Goal: Information Seeking & Learning: Learn about a topic

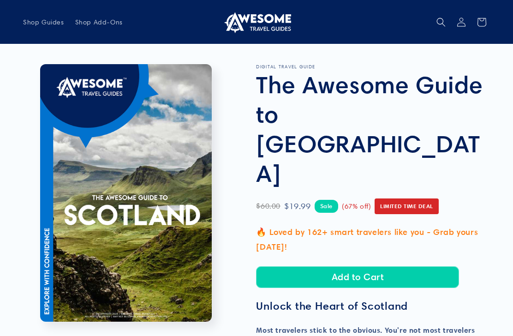
click at [54, 27] on link "Shop Guides" at bounding box center [44, 21] width 52 height 19
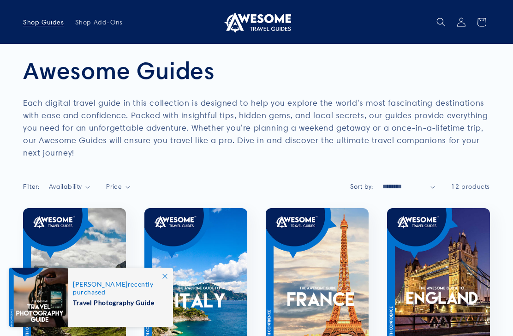
click at [166, 281] on span at bounding box center [164, 275] width 17 height 17
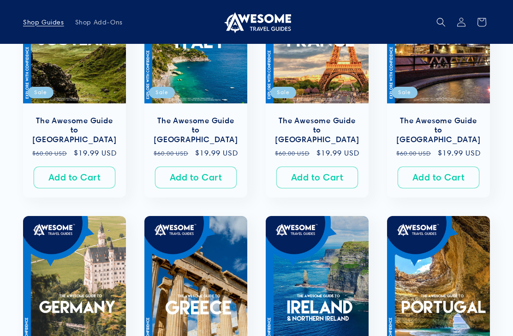
scroll to position [168, 0]
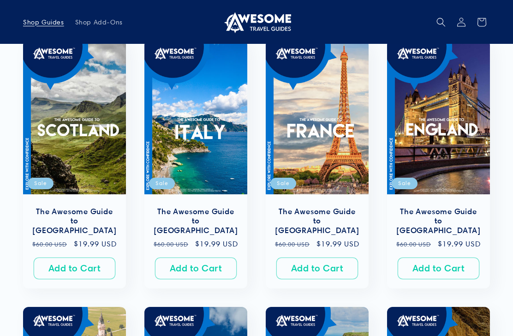
click at [333, 207] on link "The Awesome Guide to [GEOGRAPHIC_DATA]" at bounding box center [317, 221] width 84 height 29
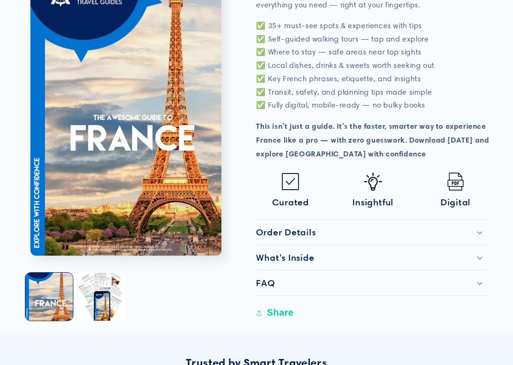
scroll to position [384, 0]
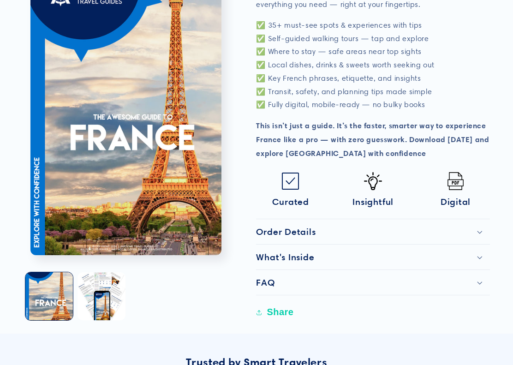
click at [480, 219] on summary "Order Details" at bounding box center [373, 231] width 234 height 25
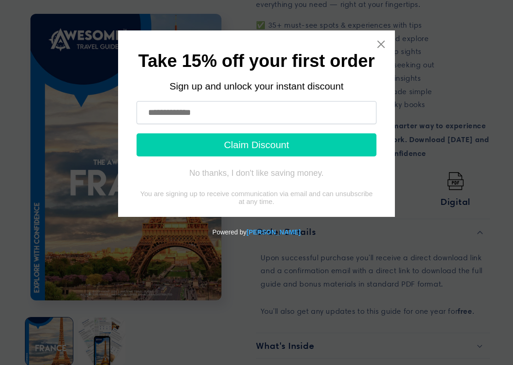
click at [381, 44] on icon "Close widget" at bounding box center [380, 44] width 7 height 7
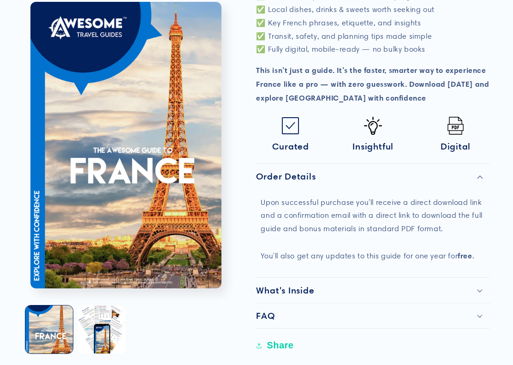
scroll to position [469, 0]
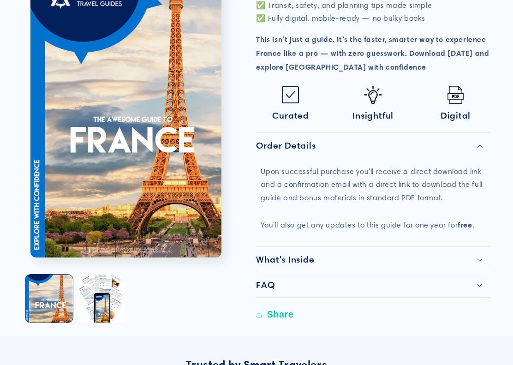
click at [485, 254] on div "What's Inside" at bounding box center [373, 259] width 234 height 11
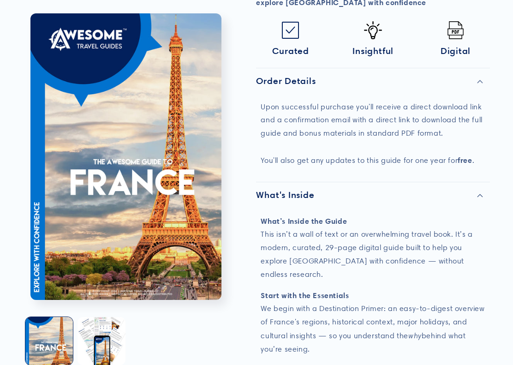
scroll to position [538, 0]
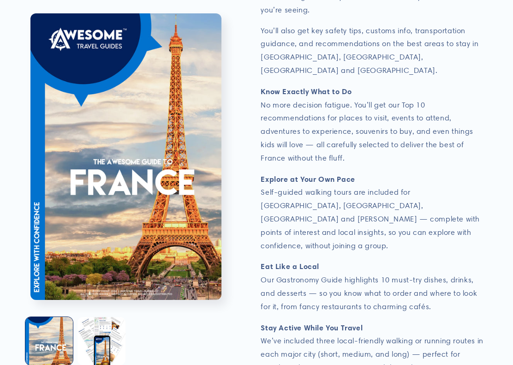
scroll to position [874, 0]
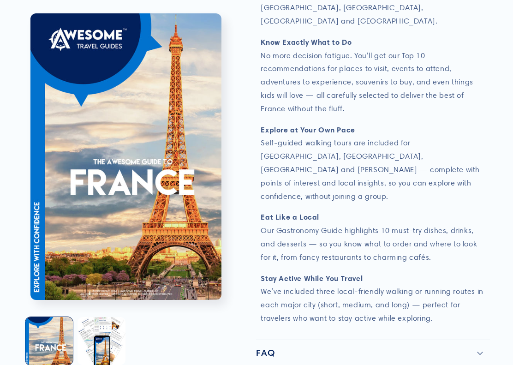
click at [489, 335] on div "FAQ" at bounding box center [373, 352] width 234 height 11
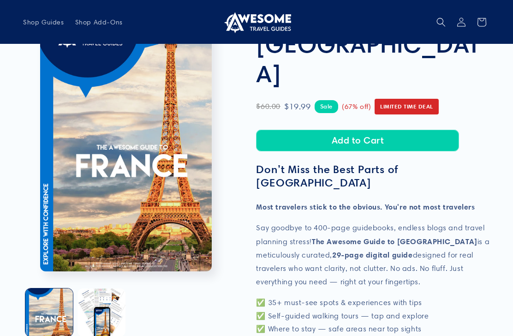
scroll to position [106, 0]
